Goal: Task Accomplishment & Management: Complete application form

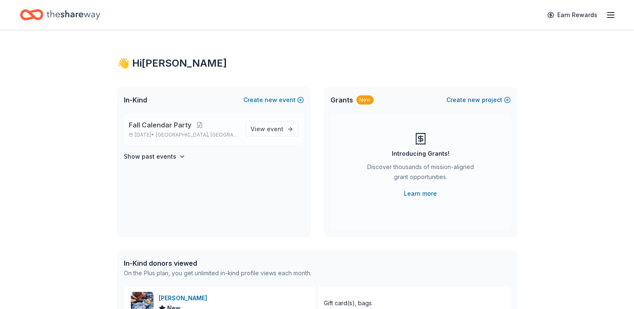
click at [142, 125] on span "Fall Calendar Party" at bounding box center [160, 125] width 62 height 10
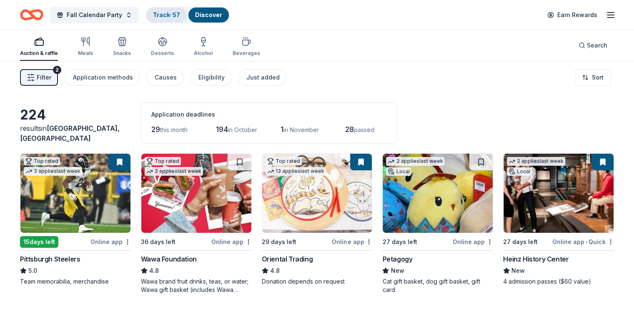
click at [173, 13] on link "Track · 57" at bounding box center [166, 14] width 27 height 7
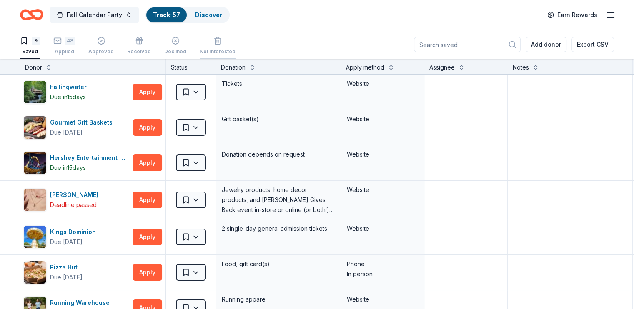
click at [230, 44] on div "button" at bounding box center [218, 41] width 36 height 8
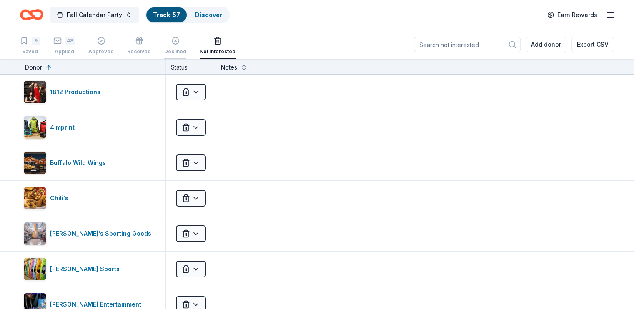
click at [183, 45] on div "Declined" at bounding box center [175, 46] width 22 height 18
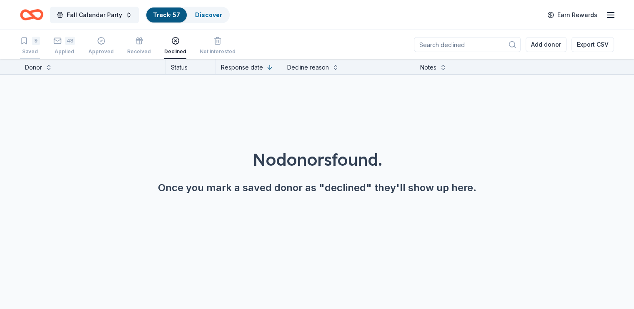
click at [27, 42] on icon "button" at bounding box center [24, 41] width 5 height 6
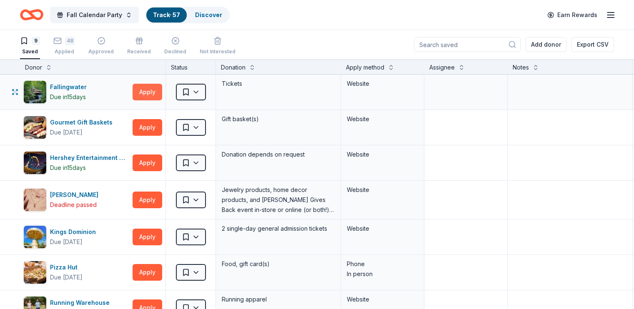
click at [162, 90] on button "Apply" at bounding box center [147, 92] width 30 height 17
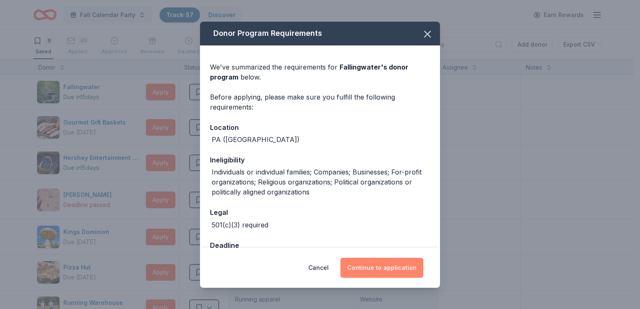
click at [394, 270] on button "Continue to application" at bounding box center [381, 268] width 83 height 20
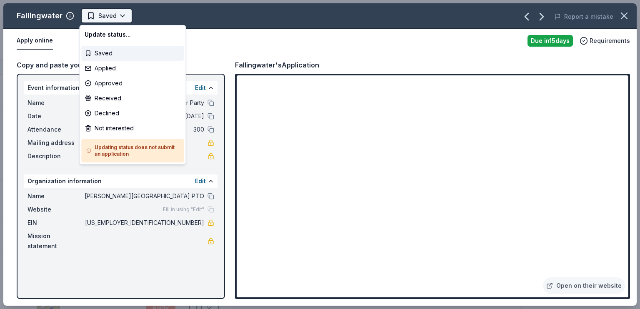
click at [108, 17] on html "Fall Calendar Party Track · 57 Discover Earn Rewards 9 Saved 48 Applied Approve…" at bounding box center [320, 154] width 640 height 309
click at [106, 68] on div "Applied" at bounding box center [132, 68] width 102 height 15
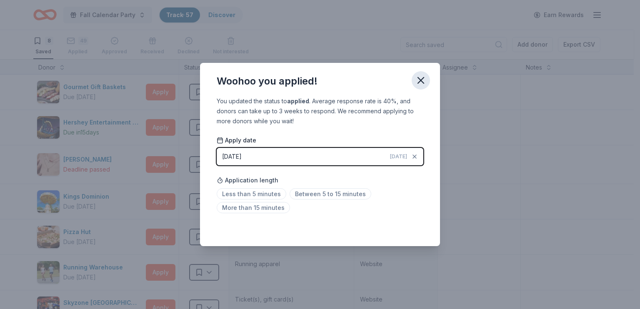
click at [420, 79] on icon "button" at bounding box center [421, 81] width 12 height 12
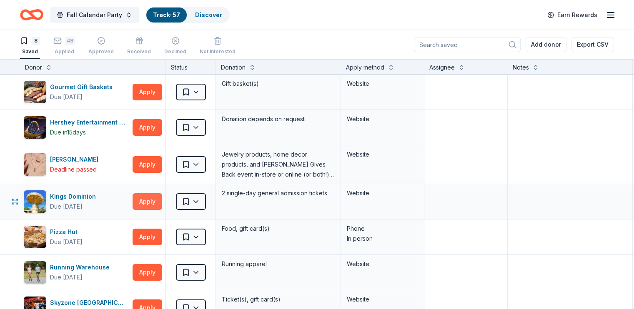
click at [162, 200] on button "Apply" at bounding box center [147, 201] width 30 height 17
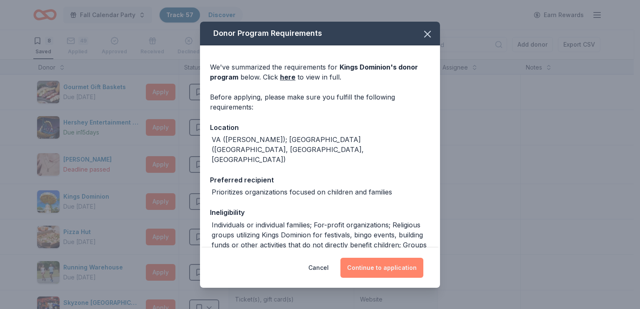
click at [377, 267] on button "Continue to application" at bounding box center [381, 268] width 83 height 20
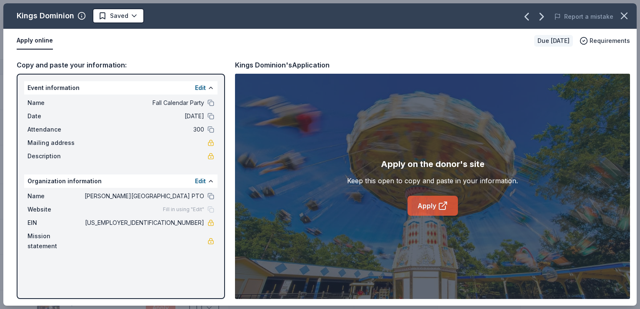
click at [430, 207] on link "Apply" at bounding box center [432, 206] width 50 height 20
click at [437, 202] on link "Apply" at bounding box center [432, 206] width 50 height 20
click at [622, 15] on icon "button" at bounding box center [624, 16] width 12 height 12
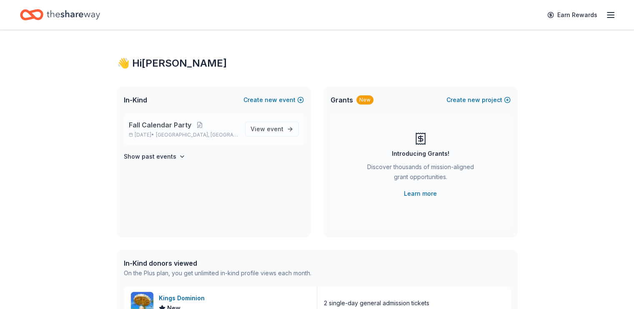
click at [169, 130] on div "Fall Calendar Party Nov 02, 2025 • Farmington, PA" at bounding box center [184, 129] width 110 height 18
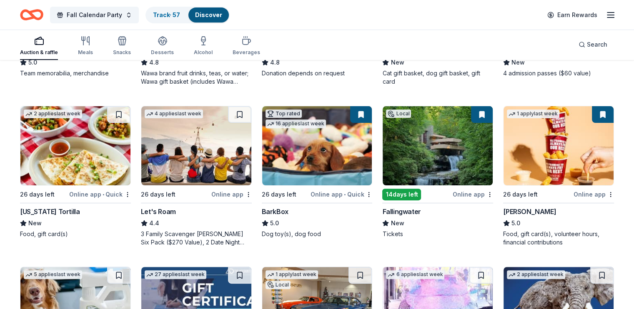
scroll to position [250, 0]
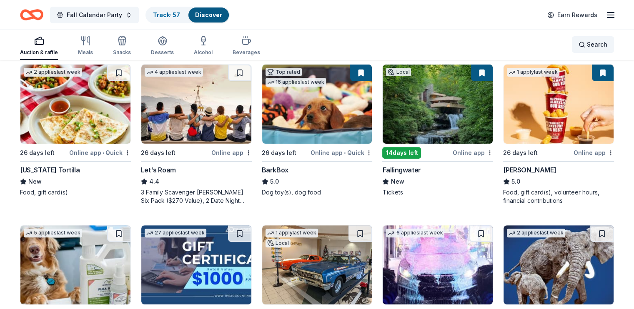
click at [586, 44] on span "Search" at bounding box center [596, 45] width 20 height 10
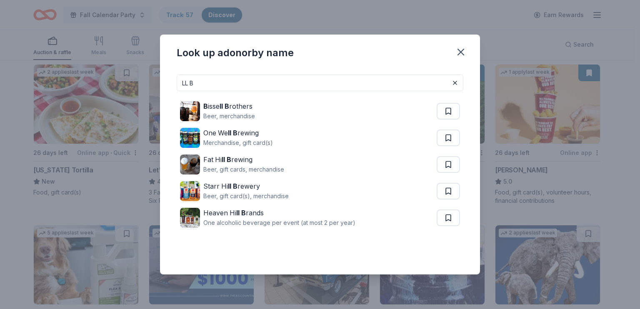
click at [208, 78] on input "LL B" at bounding box center [320, 83] width 287 height 17
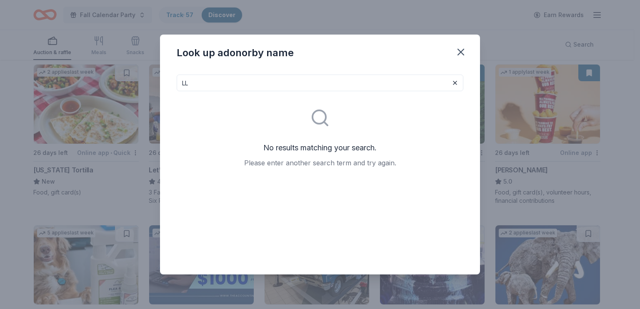
type input "L"
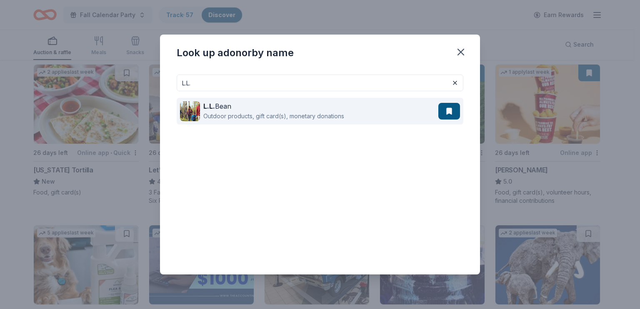
type input "L.L."
click at [226, 110] on div "L.L. Bean" at bounding box center [273, 106] width 141 height 10
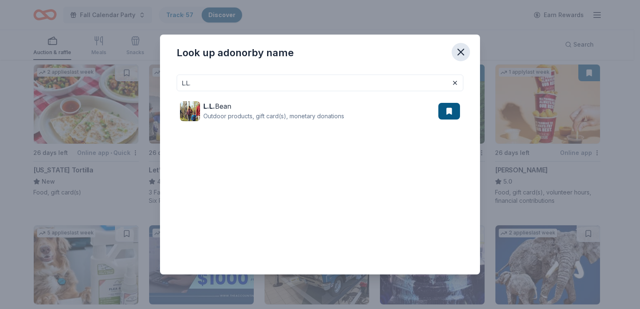
click at [461, 53] on icon "button" at bounding box center [461, 52] width 12 height 12
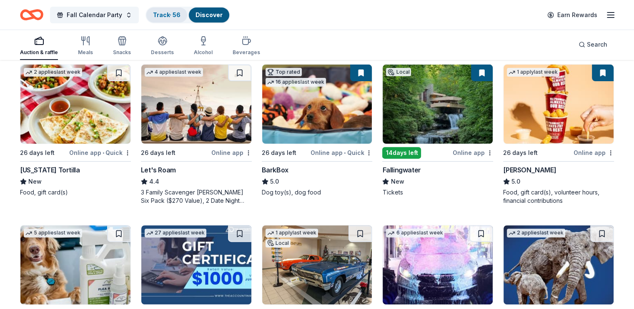
click at [180, 16] on link "Track · 56" at bounding box center [166, 14] width 27 height 7
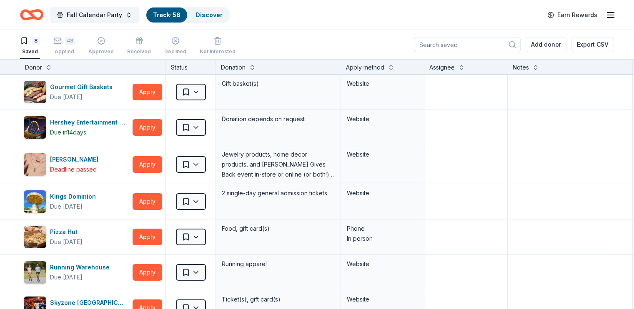
click at [432, 44] on input at bounding box center [467, 44] width 107 height 15
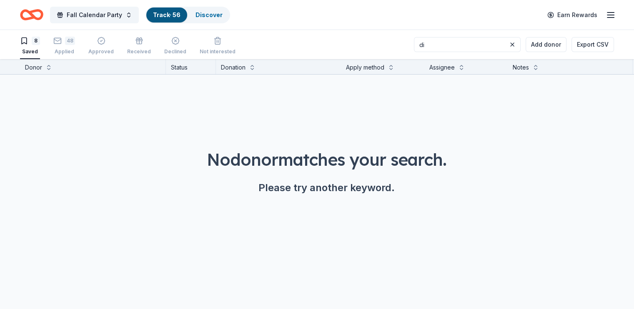
type input "d"
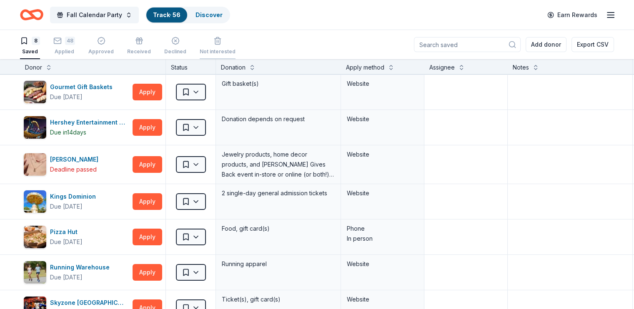
click at [220, 45] on div "Not interested" at bounding box center [218, 46] width 36 height 18
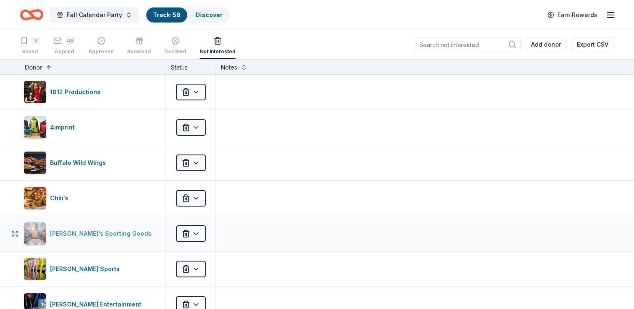
click at [97, 232] on div "[PERSON_NAME]'s Sporting Goods" at bounding box center [102, 234] width 105 height 10
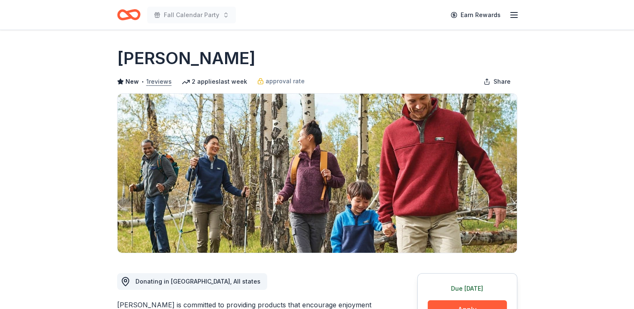
click at [157, 80] on button "1 reviews" at bounding box center [158, 82] width 25 height 10
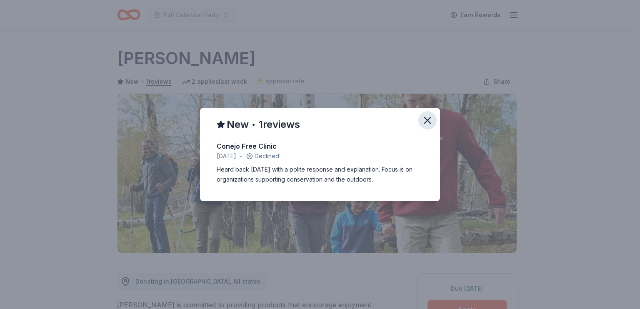
click at [425, 120] on icon "button" at bounding box center [428, 121] width 12 height 12
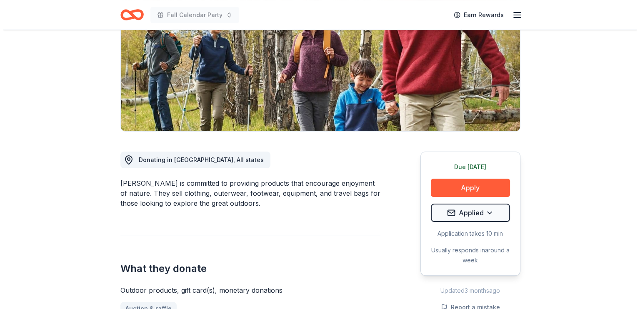
scroll to position [125, 0]
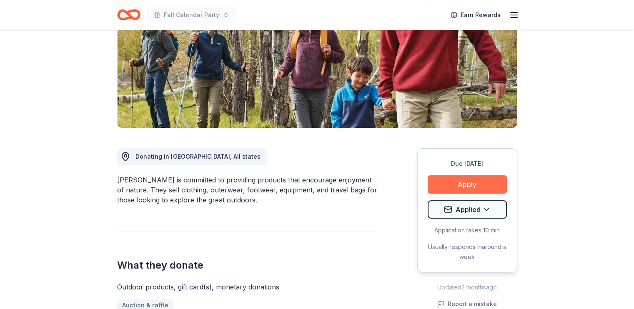
click at [481, 184] on button "Apply" at bounding box center [466, 184] width 79 height 18
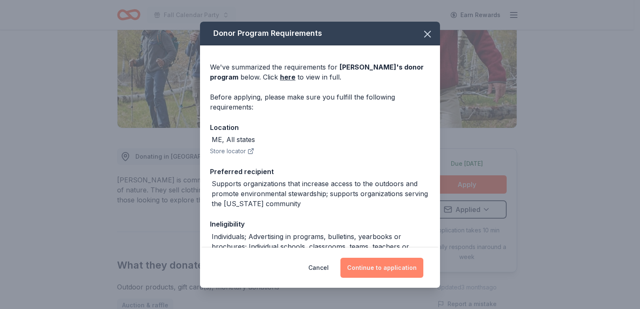
click at [369, 272] on button "Continue to application" at bounding box center [381, 268] width 83 height 20
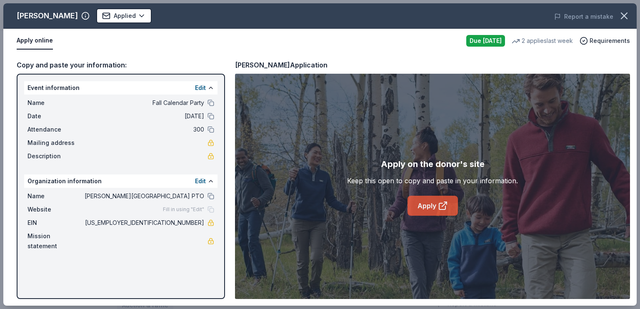
click at [443, 205] on icon at bounding box center [444, 204] width 5 height 5
click at [85, 19] on html "Fall Calendar Party Earn Rewards Due today Share L.L.Bean New • 1 reviews 2 app…" at bounding box center [320, 29] width 640 height 309
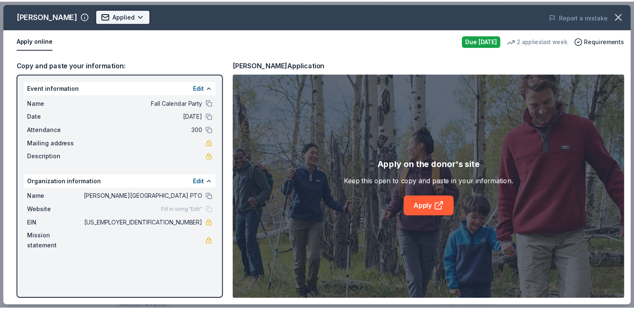
scroll to position [0, 0]
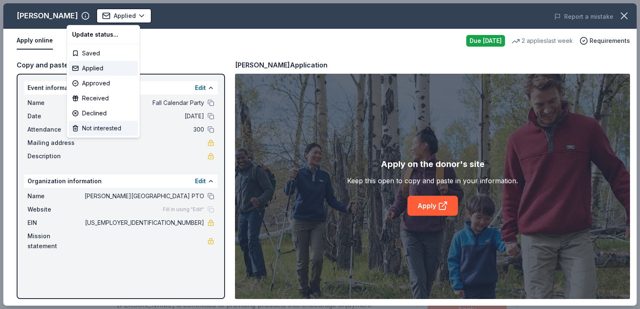
click at [112, 128] on div "Not interested" at bounding box center [103, 128] width 69 height 15
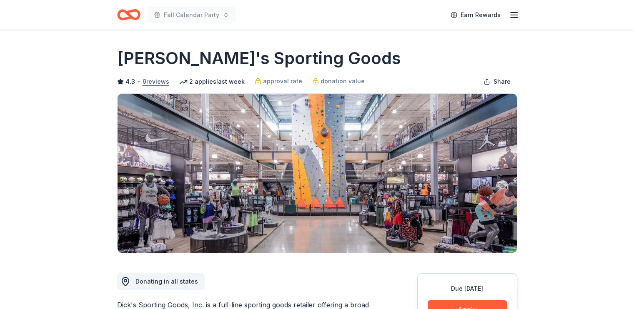
click at [152, 82] on button "9 reviews" at bounding box center [155, 82] width 27 height 10
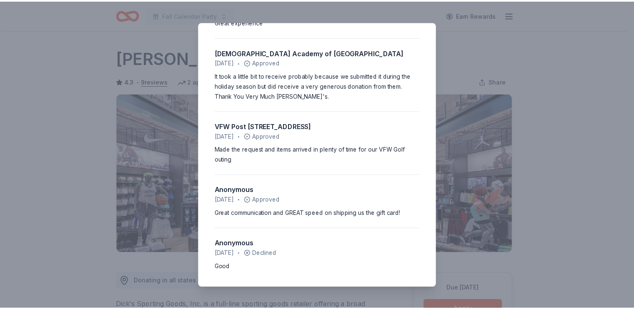
scroll to position [75, 0]
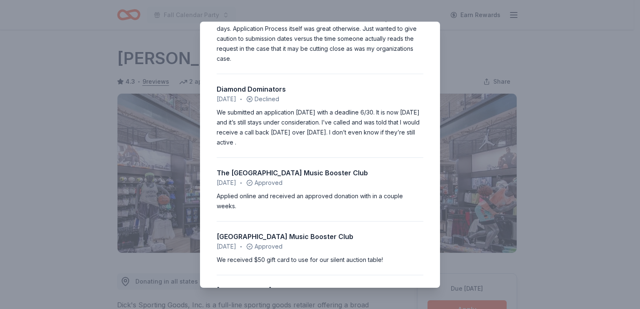
click at [463, 51] on div "4.3 • 9 reviews Zing Life Services [DATE] • Declined Application was submitted …" at bounding box center [320, 154] width 640 height 309
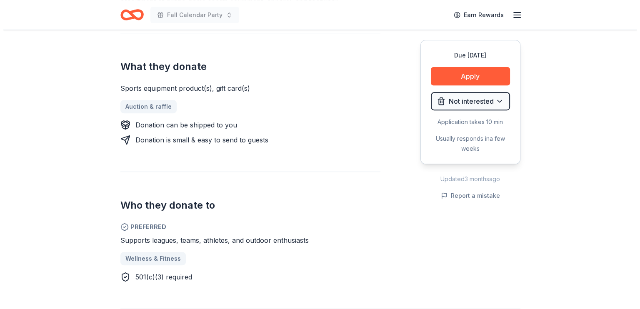
scroll to position [333, 0]
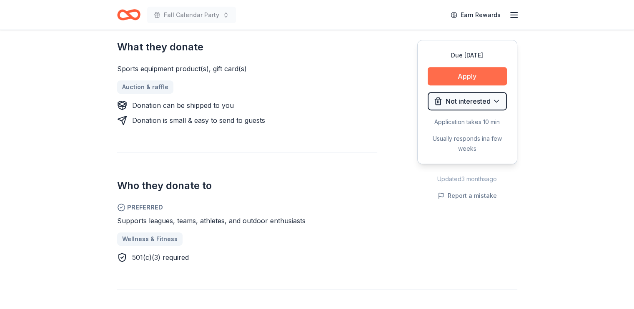
click at [456, 75] on button "Apply" at bounding box center [466, 76] width 79 height 18
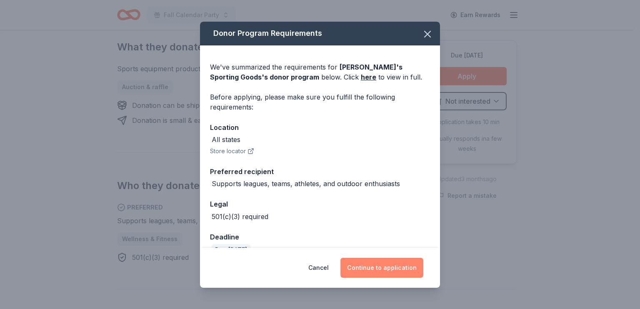
click at [382, 265] on button "Continue to application" at bounding box center [381, 268] width 83 height 20
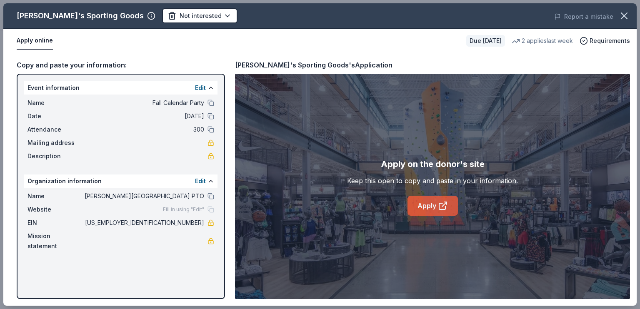
click at [428, 204] on link "Apply" at bounding box center [432, 206] width 50 height 20
